Goal: Transaction & Acquisition: Purchase product/service

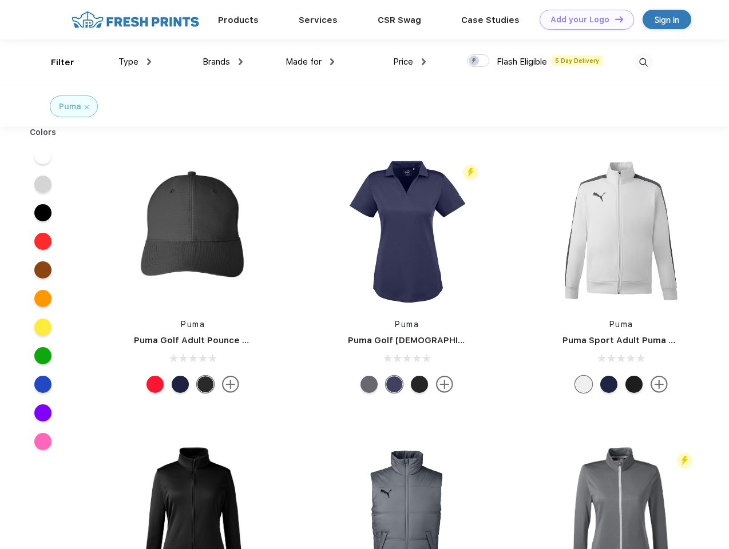
click at [582, 19] on link "Add your Logo Design Tool" at bounding box center [587, 20] width 94 height 20
click at [0, 0] on div "Design Tool" at bounding box center [0, 0] width 0 height 0
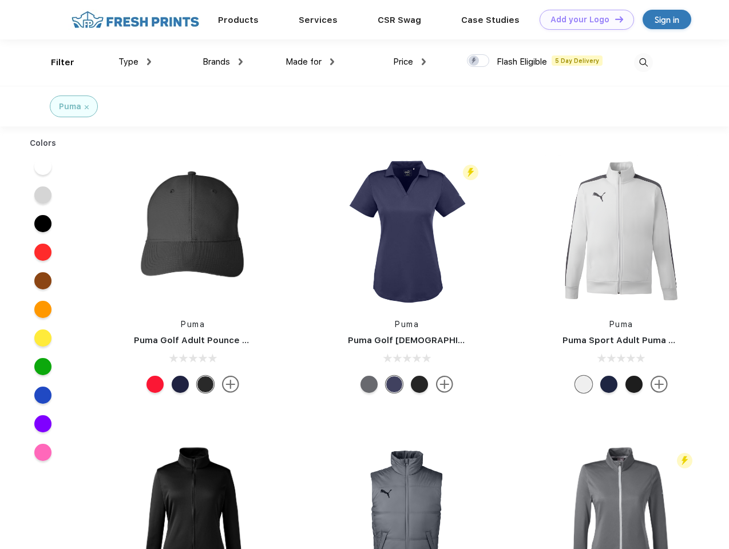
click at [614, 19] on link "Add your Logo Design Tool" at bounding box center [587, 20] width 94 height 20
click at [55, 62] on div "Filter" at bounding box center [62, 62] width 23 height 13
click at [135, 62] on span "Type" at bounding box center [128, 62] width 20 height 10
click at [223, 62] on span "Brands" at bounding box center [216, 62] width 27 height 10
click at [310, 62] on span "Made for" at bounding box center [304, 62] width 36 height 10
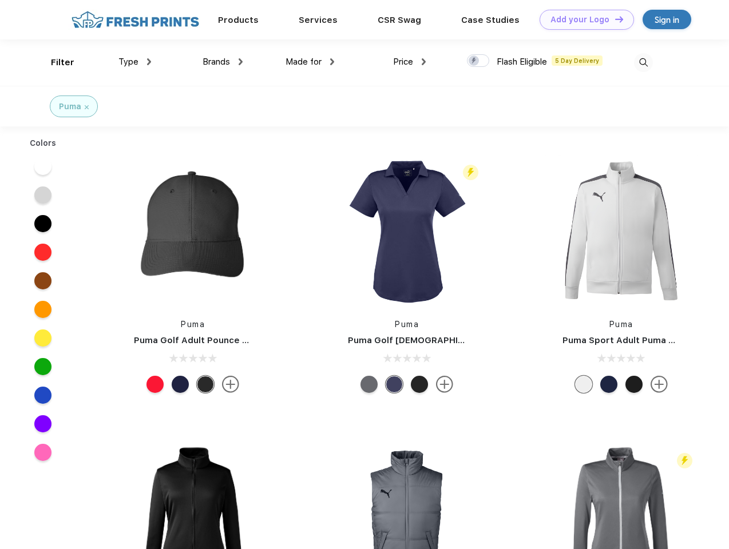
click at [410, 62] on span "Price" at bounding box center [403, 62] width 20 height 10
click at [478, 61] on div at bounding box center [478, 60] width 22 height 13
click at [474, 61] on input "checkbox" at bounding box center [470, 57] width 7 height 7
click at [643, 62] on img at bounding box center [643, 62] width 19 height 19
